Goal: Task Accomplishment & Management: Complete application form

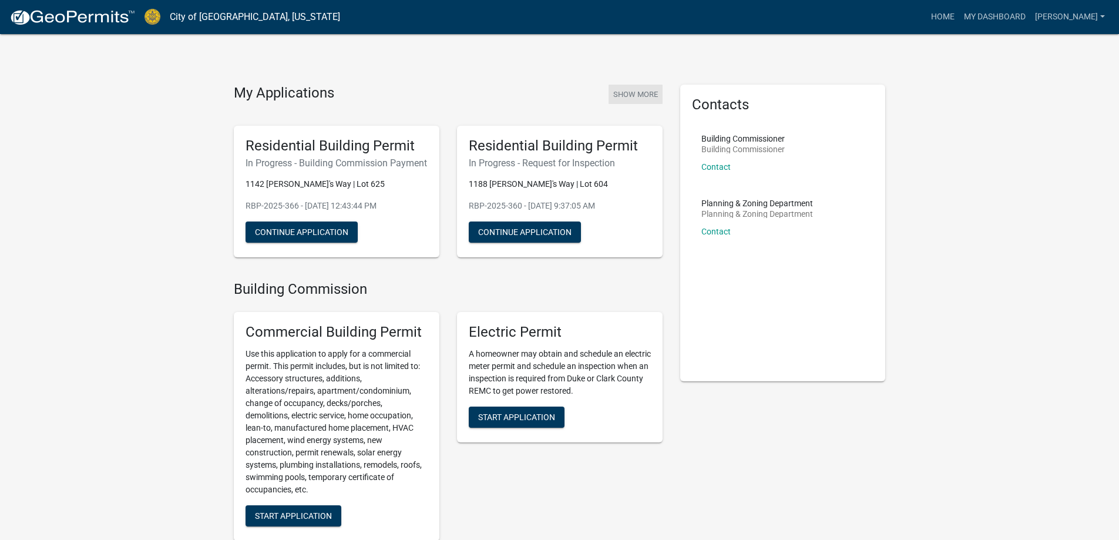
click at [638, 95] on button "Show More" at bounding box center [636, 94] width 54 height 19
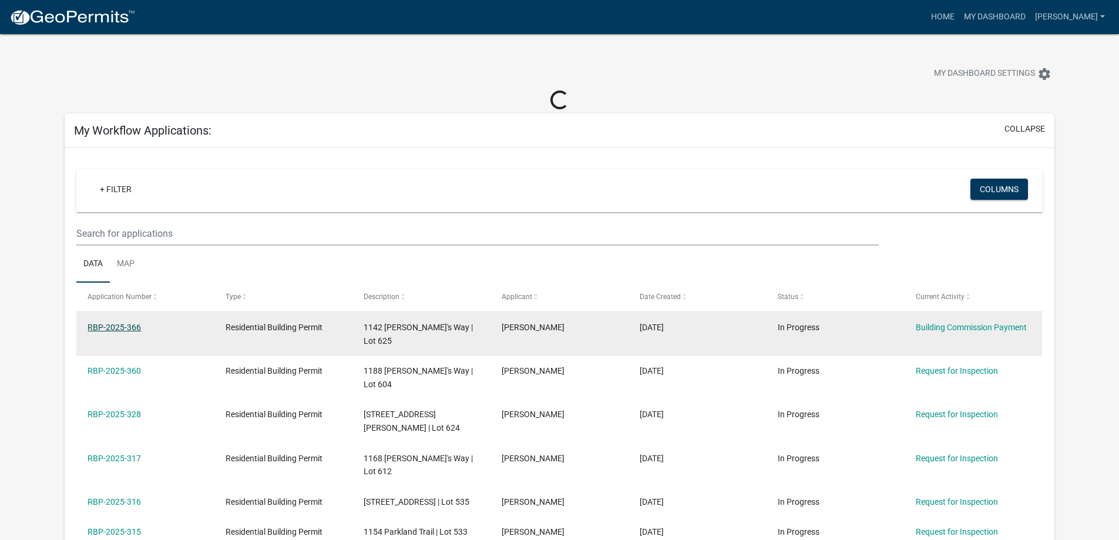
drag, startPoint x: 119, startPoint y: 328, endPoint x: 128, endPoint y: 330, distance: 8.9
click at [121, 327] on link "RBP-2025-366" at bounding box center [114, 327] width 53 height 9
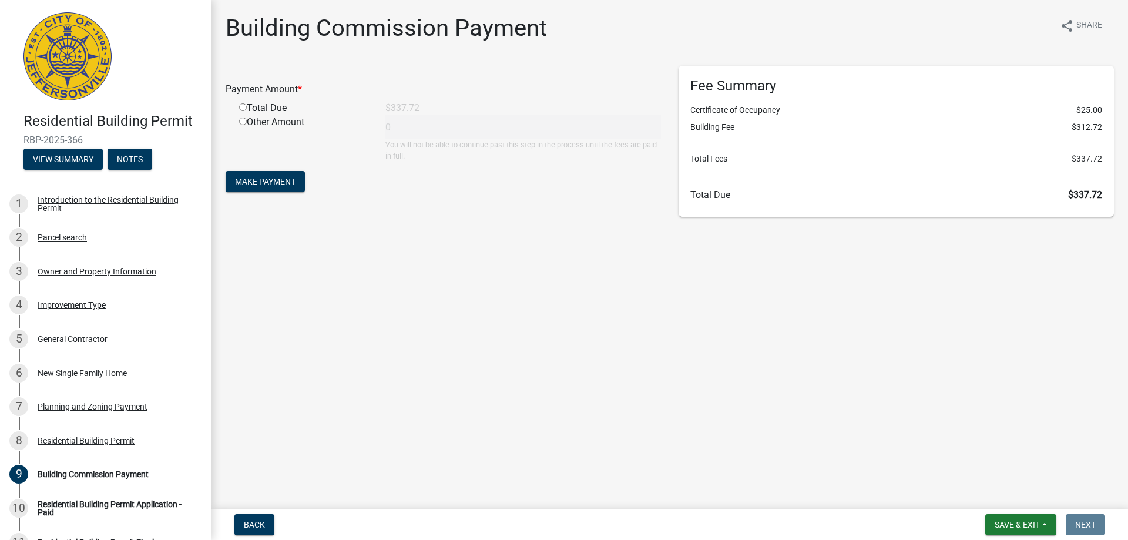
click at [244, 104] on input "radio" at bounding box center [243, 107] width 8 height 8
radio input "true"
type input "337.72"
click at [281, 180] on span "Make Payment" at bounding box center [265, 181] width 61 height 9
